Goal: Understand process/instructions: Learn how to perform a task or action

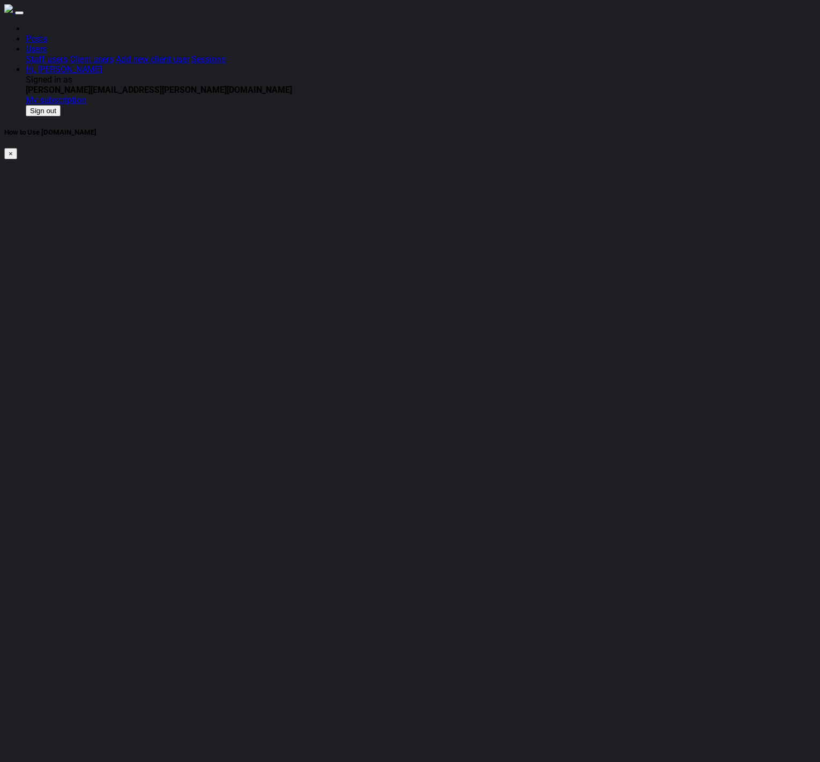
drag, startPoint x: 58, startPoint y: 315, endPoint x: 60, endPoint y: 12, distance: 302.4
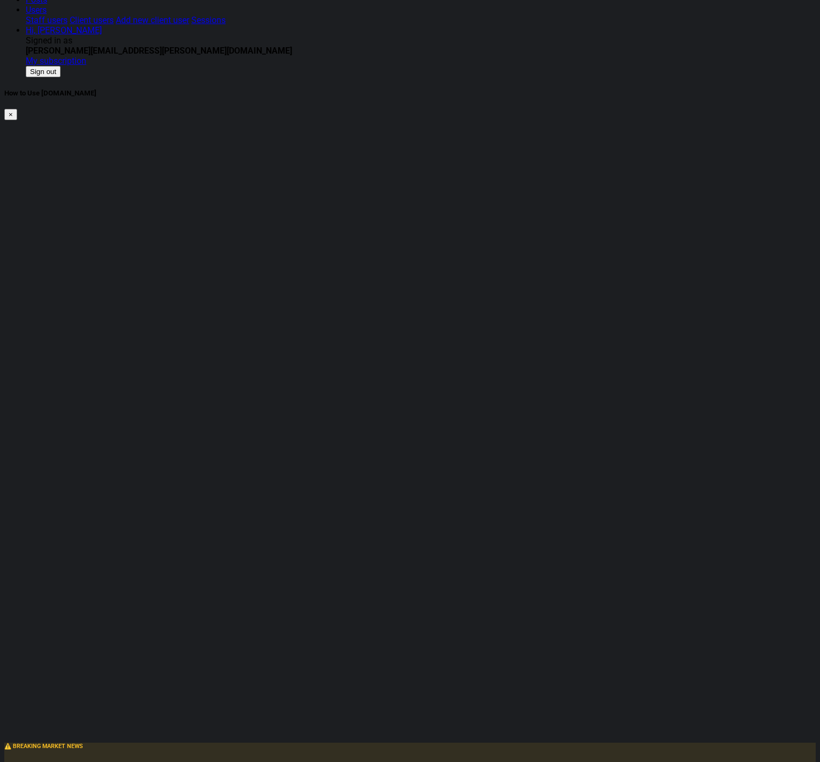
scroll to position [0, 0]
